Goal: Transaction & Acquisition: Purchase product/service

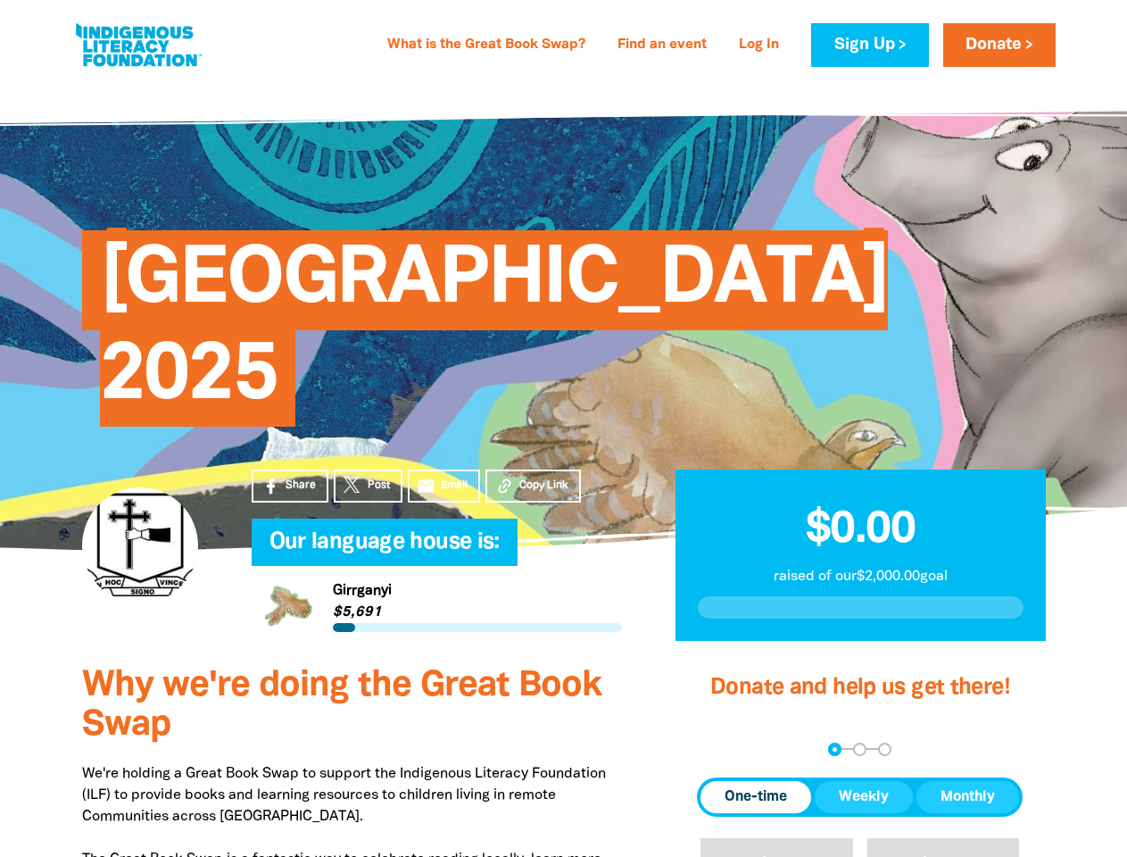
click at [563, 525] on h4 "Our language house is:﻿" at bounding box center [455, 543] width 370 height 36
click at [533, 477] on span "Copy Link" at bounding box center [543, 485] width 49 height 16
click at [721, 743] on div "arrow_back Back Step 1 Step 2 Step 3" at bounding box center [860, 749] width 326 height 13
click at [835, 747] on div "Navigate to step 1 of 3 to enter your donation amount" at bounding box center [835, 749] width 4 height 4
click at [756, 786] on span "One-time" at bounding box center [756, 796] width 62 height 21
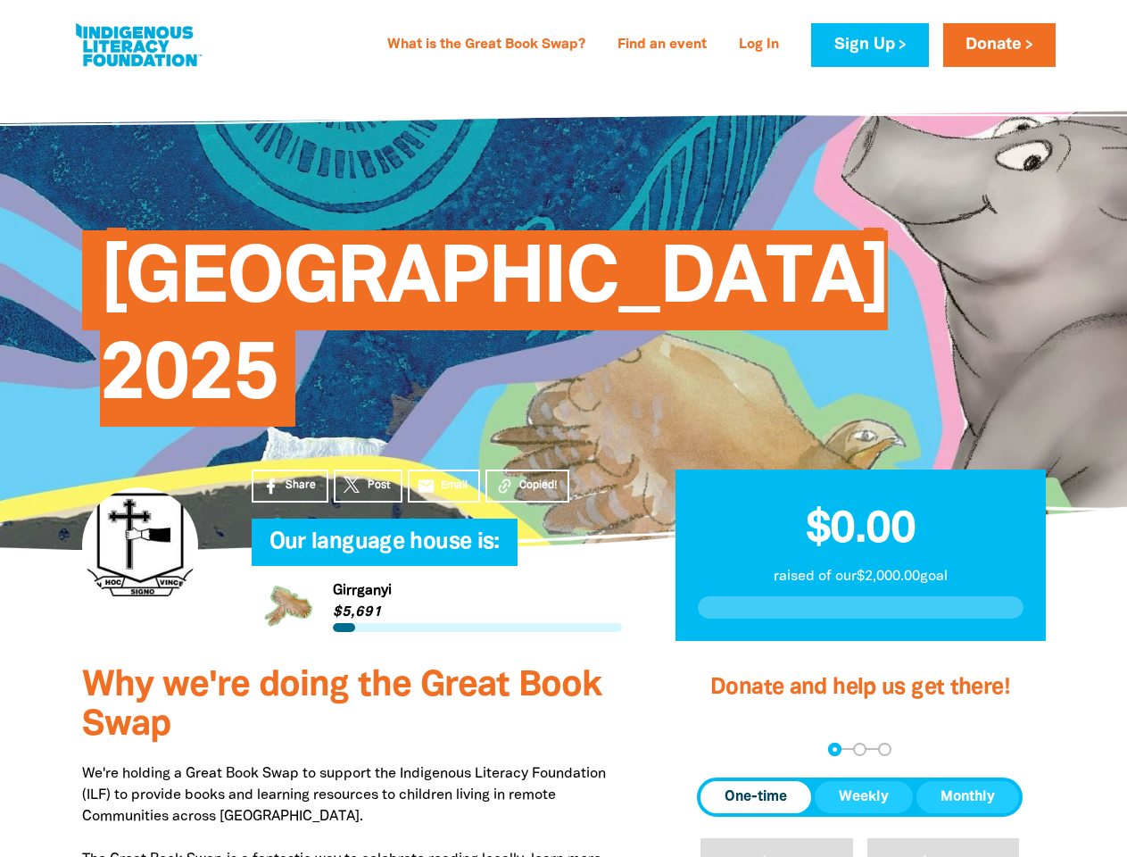
click at [864, 786] on span "Weekly" at bounding box center [864, 796] width 50 height 21
click at [967, 786] on span "Monthly" at bounding box center [968, 796] width 54 height 21
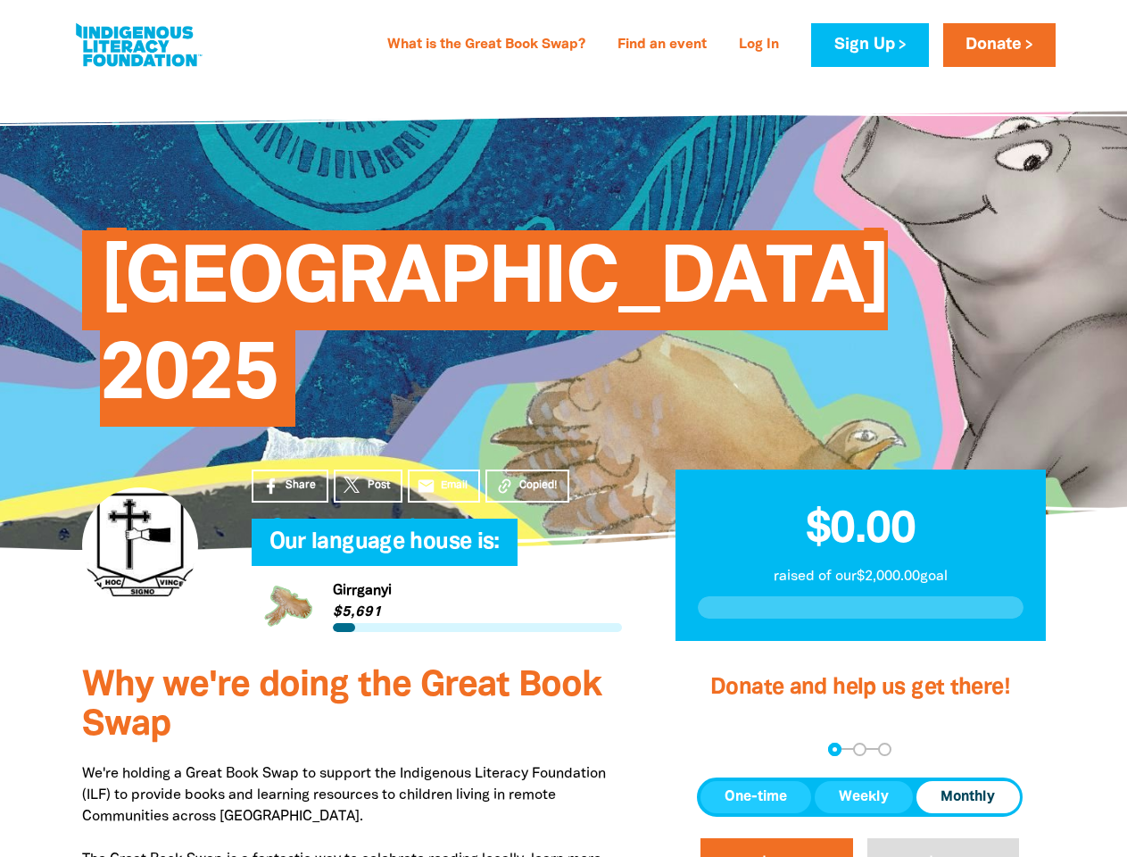
click at [776, 856] on span "$20" at bounding box center [777, 868] width 38 height 21
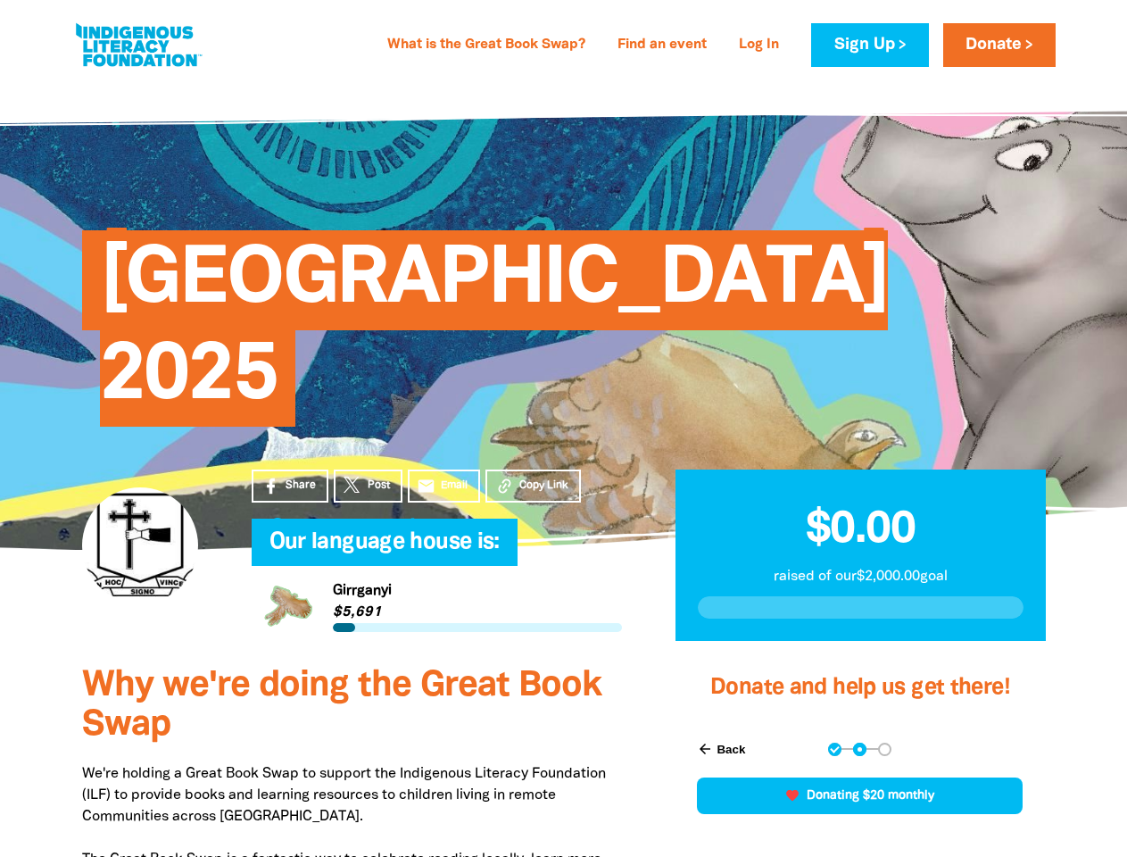
scroll to position [412, 0]
